Goal: Task Accomplishment & Management: Use online tool/utility

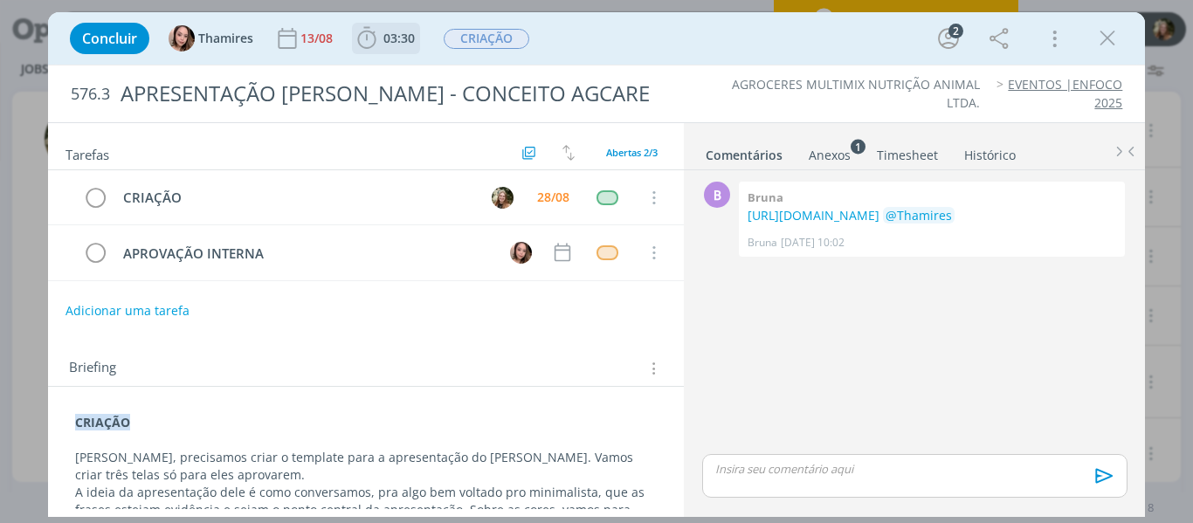
click at [406, 40] on span "03:30" at bounding box center [398, 38] width 31 height 17
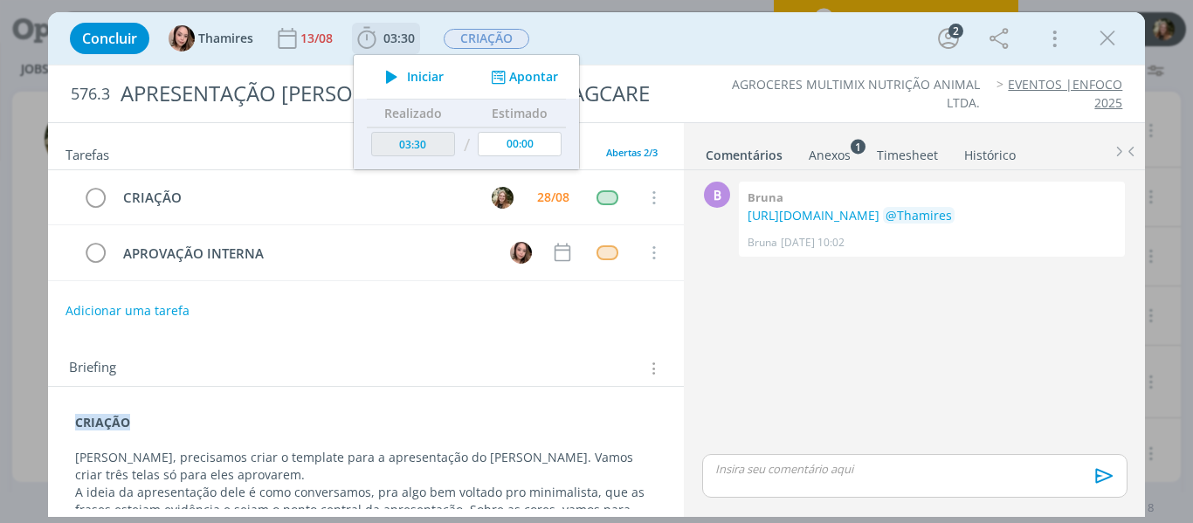
click at [393, 77] on icon "dialog" at bounding box center [391, 76] width 31 height 23
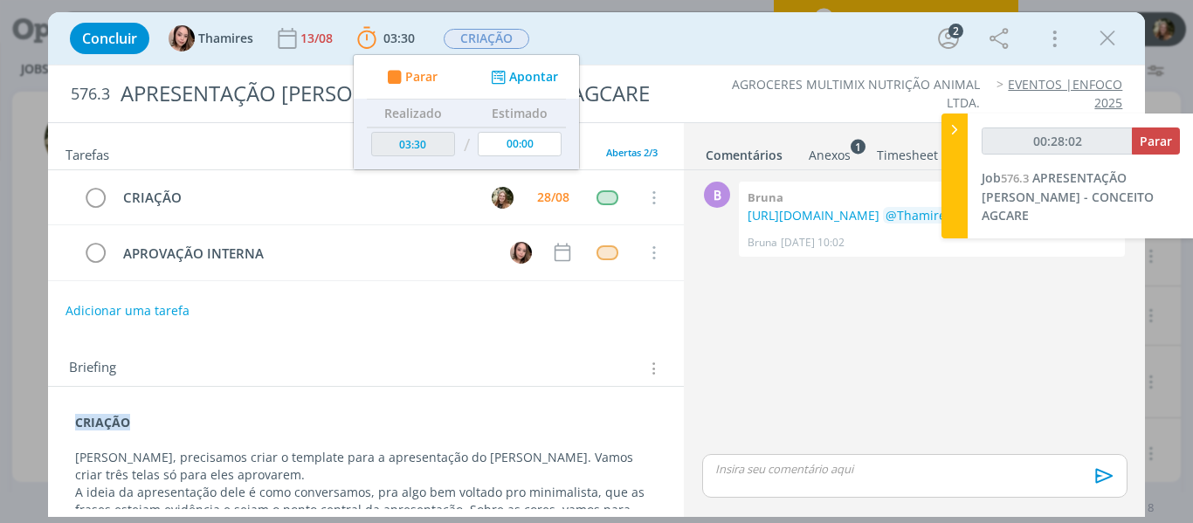
type input "00:28:03"
type input "00:42:40"
click at [1145, 134] on span "Parar" at bounding box center [1155, 141] width 32 height 17
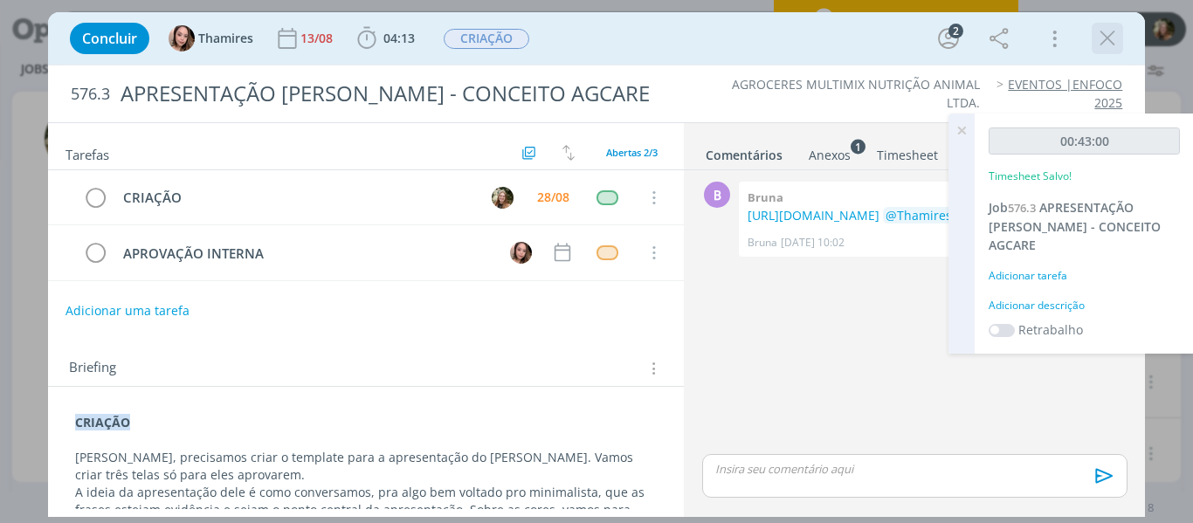
click at [1116, 36] on icon "dialog" at bounding box center [1107, 38] width 26 height 26
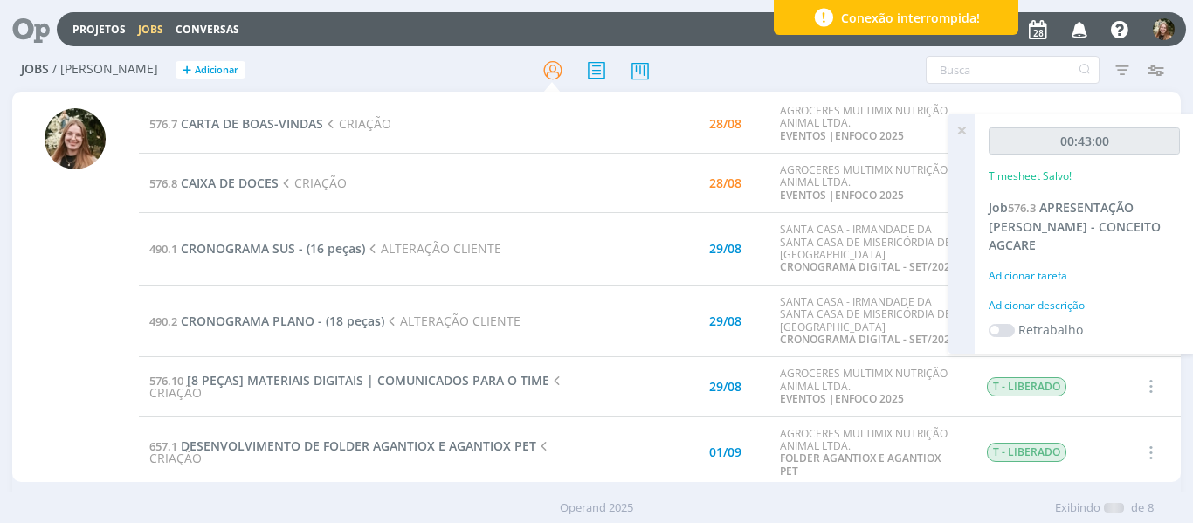
scroll to position [143, 0]
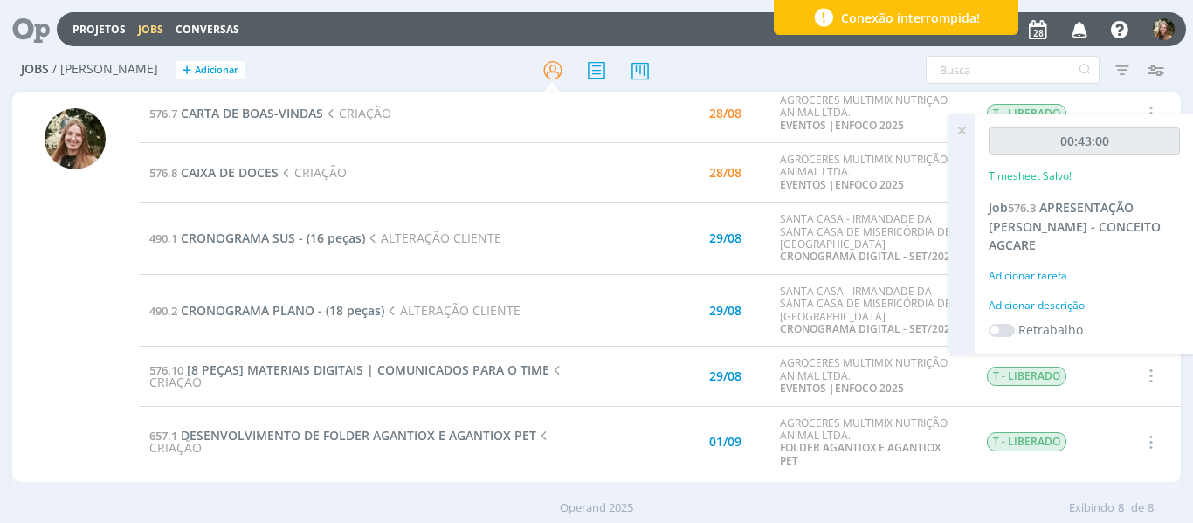
click at [278, 234] on span "CRONOGRAMA SUS - (16 peças)" at bounding box center [273, 238] width 184 height 17
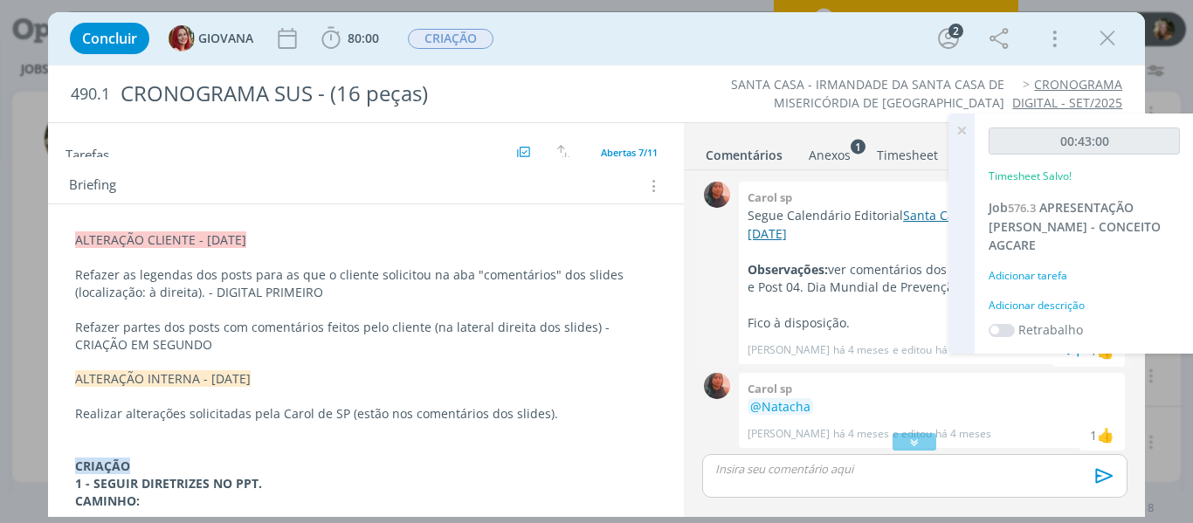
click at [788, 232] on link "Santa Casa SUS | Redes Sociais | [DATE]" at bounding box center [922, 224] width 350 height 34
click at [1107, 38] on icon "dialog" at bounding box center [1107, 38] width 26 height 26
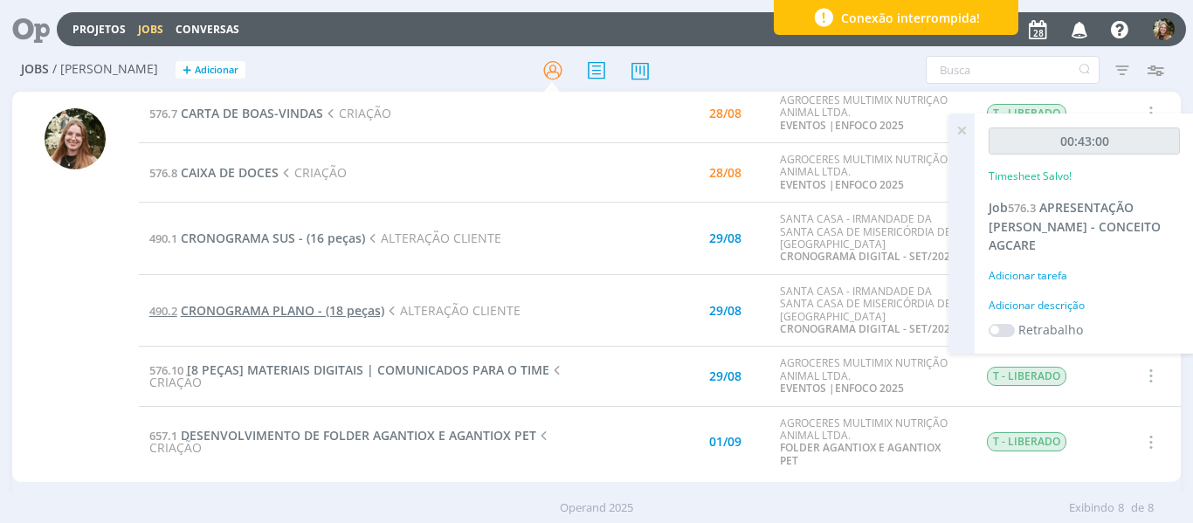
click at [316, 307] on span "CRONOGRAMA PLANO - (18 peças)" at bounding box center [282, 310] width 203 height 17
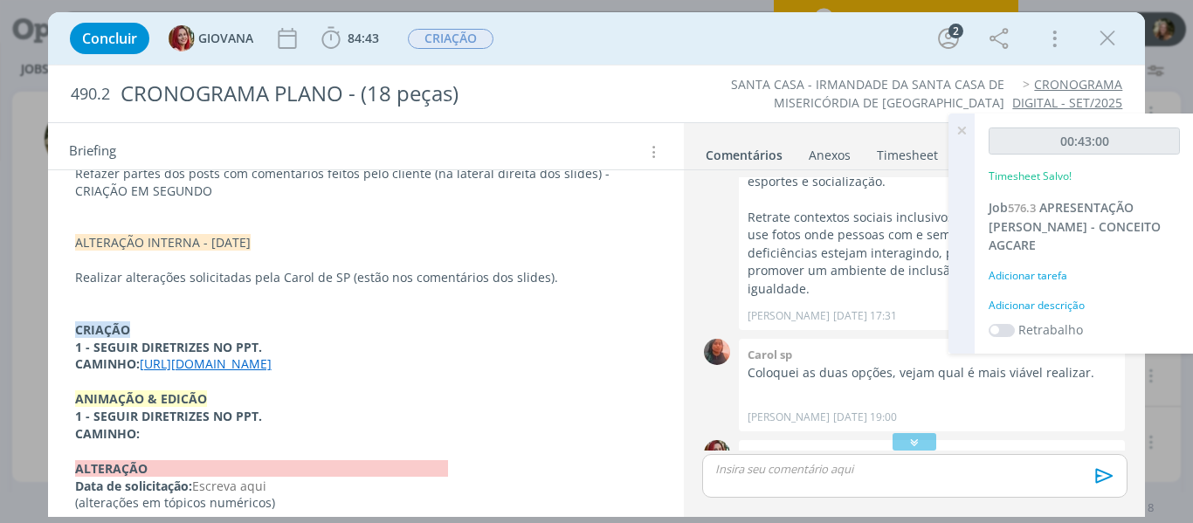
scroll to position [466, 0]
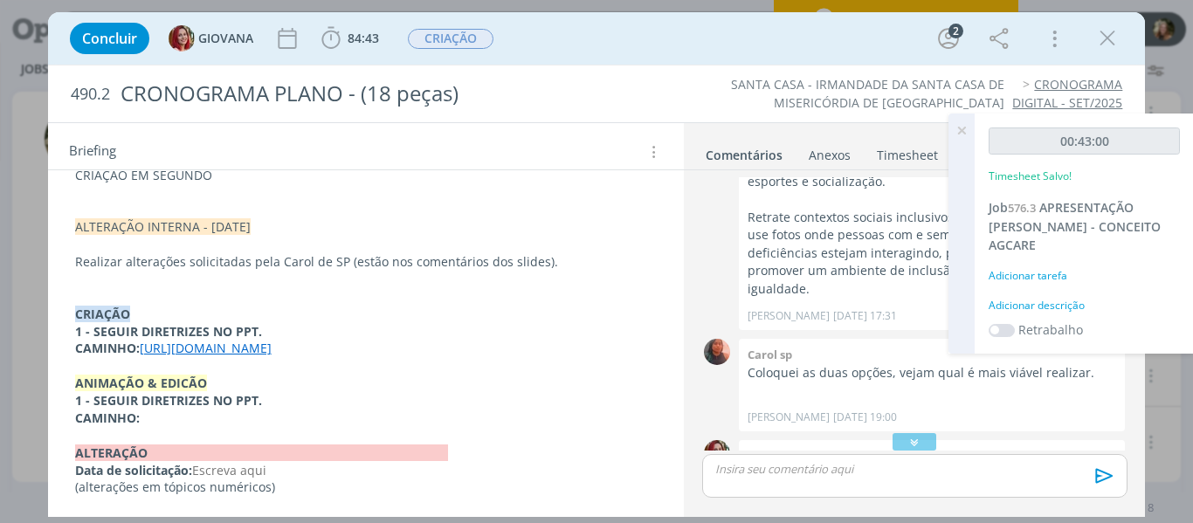
click at [218, 340] on link "[URL][DOMAIN_NAME]" at bounding box center [206, 348] width 132 height 17
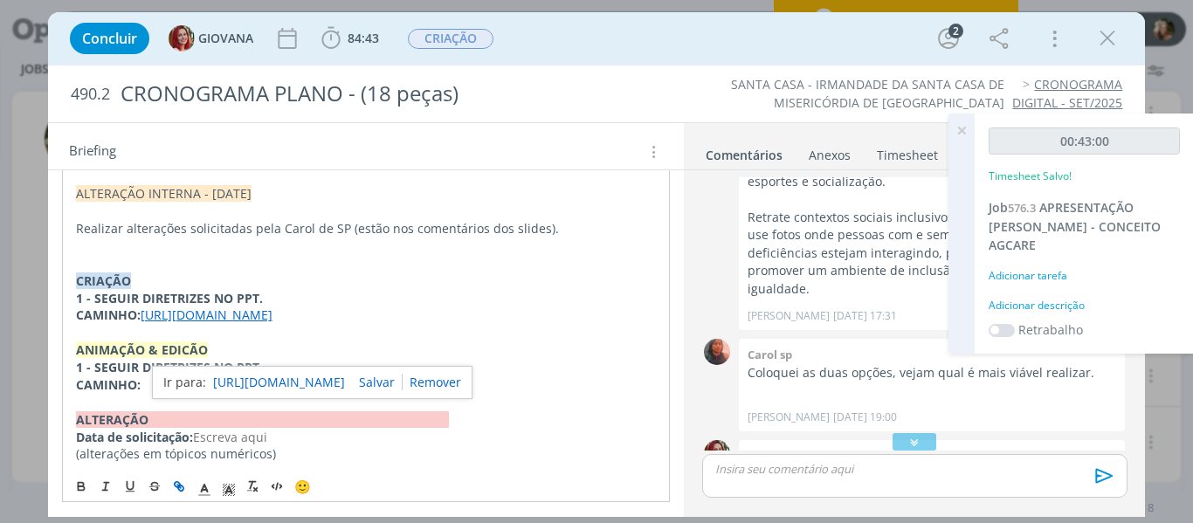
click at [290, 380] on link "[URL][DOMAIN_NAME]" at bounding box center [279, 382] width 132 height 23
